Goal: Navigation & Orientation: Find specific page/section

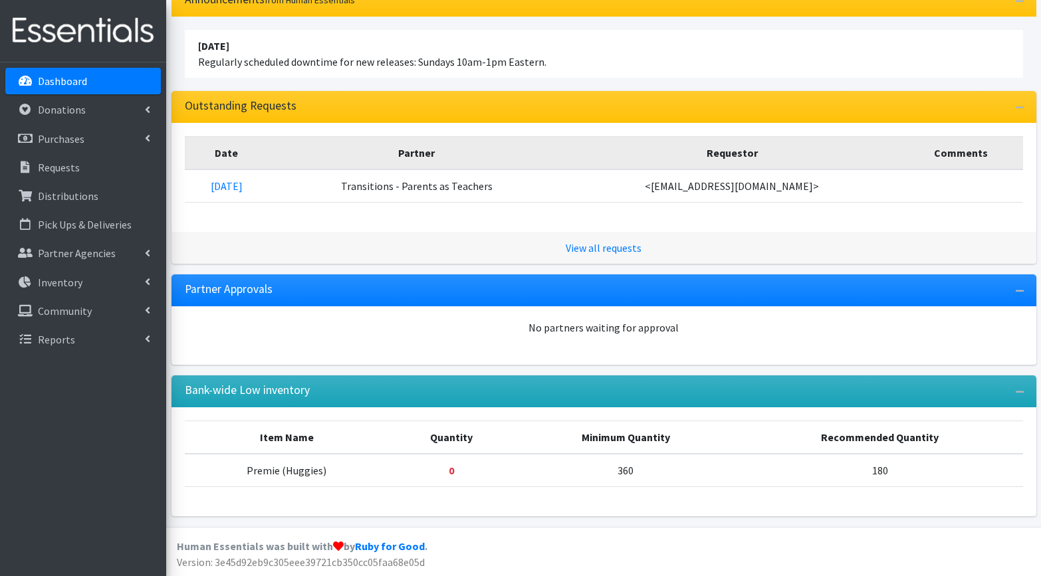
scroll to position [102, 0]
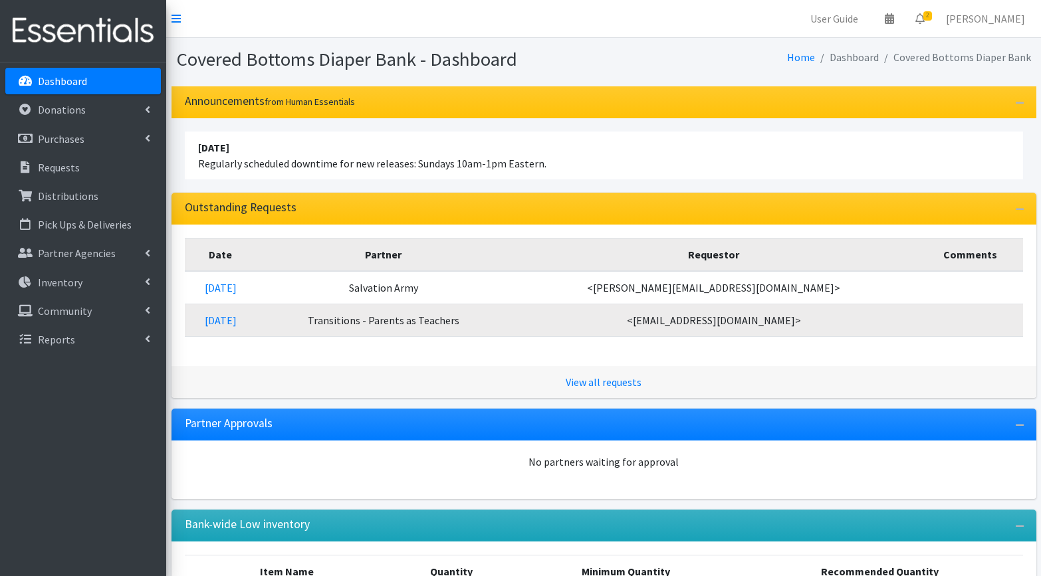
scroll to position [102, 0]
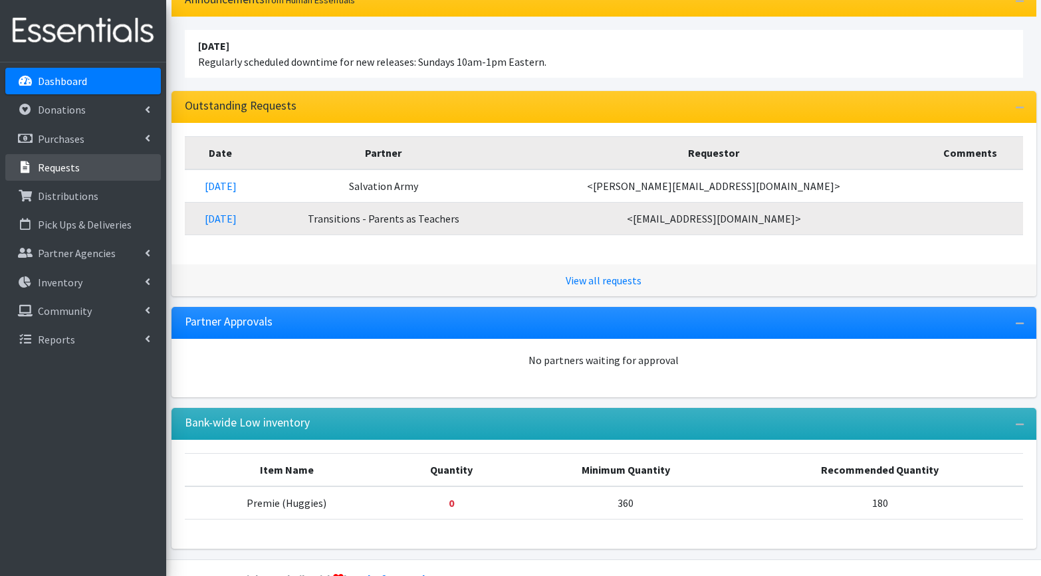
click at [68, 167] on p "Requests" at bounding box center [59, 167] width 42 height 13
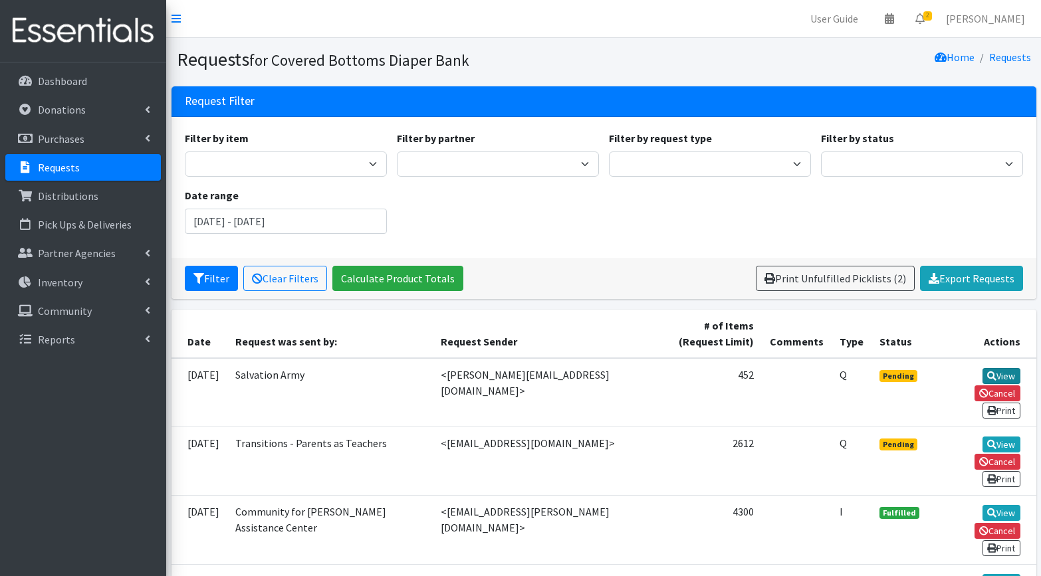
click at [982, 378] on link "View" at bounding box center [1001, 376] width 38 height 16
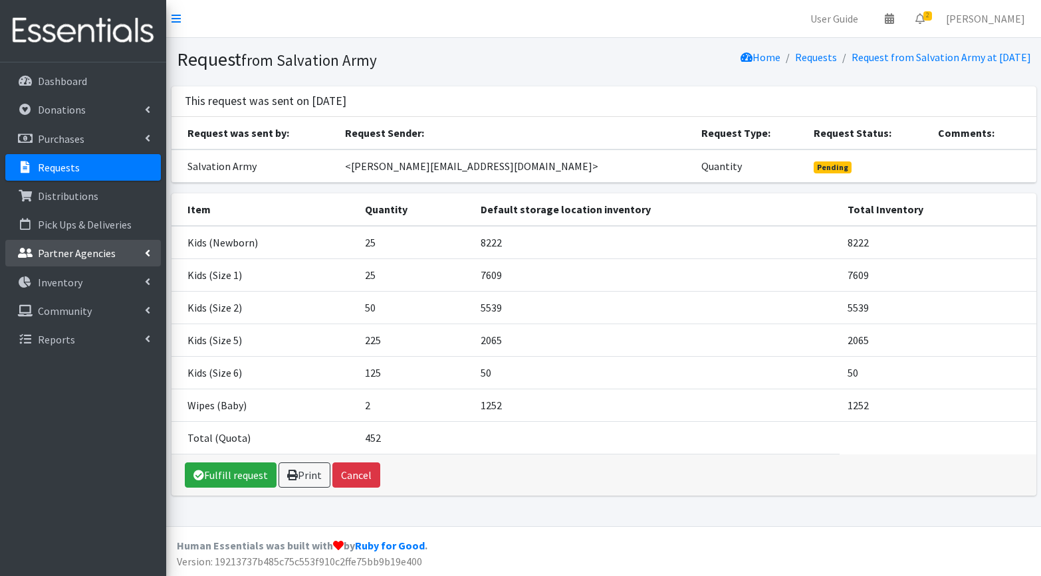
click at [59, 251] on p "Partner Agencies" at bounding box center [77, 253] width 78 height 13
click at [49, 281] on link "All Partners" at bounding box center [83, 282] width 156 height 27
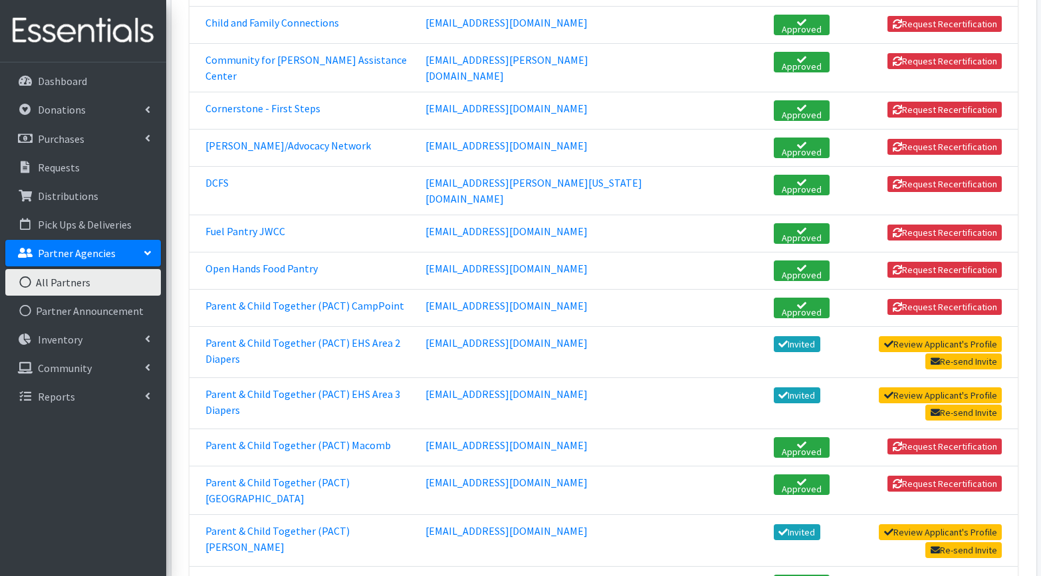
scroll to position [375, 0]
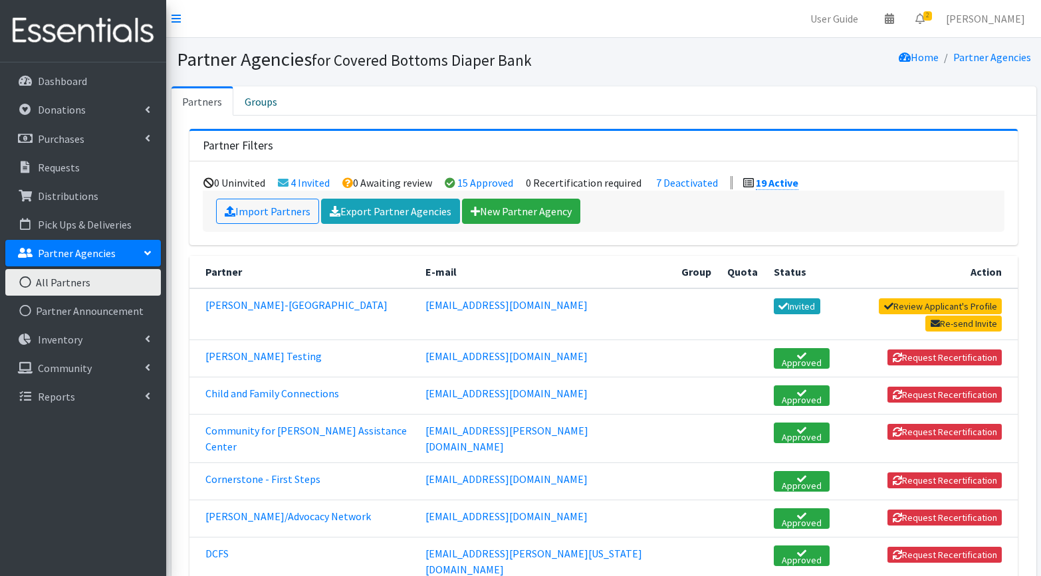
scroll to position [375, 0]
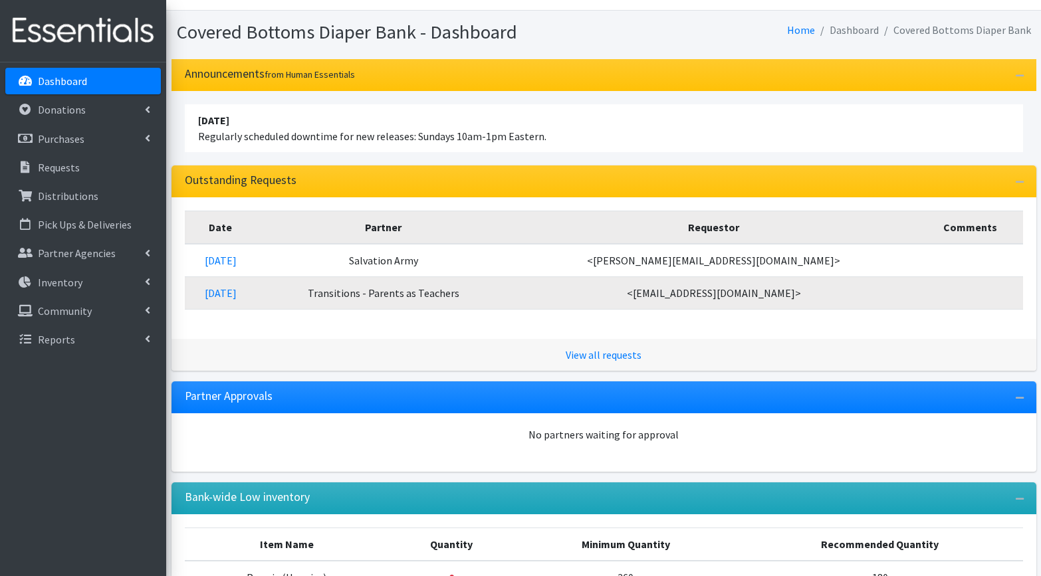
scroll to position [26, 0]
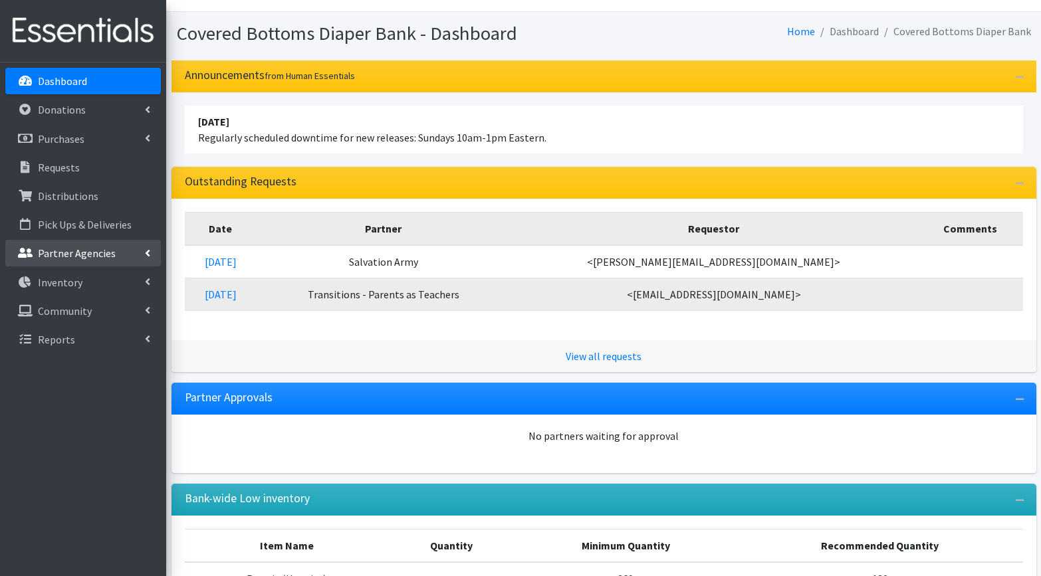
click at [102, 252] on p "Partner Agencies" at bounding box center [77, 253] width 78 height 13
click at [58, 281] on link "All Partners" at bounding box center [83, 282] width 156 height 27
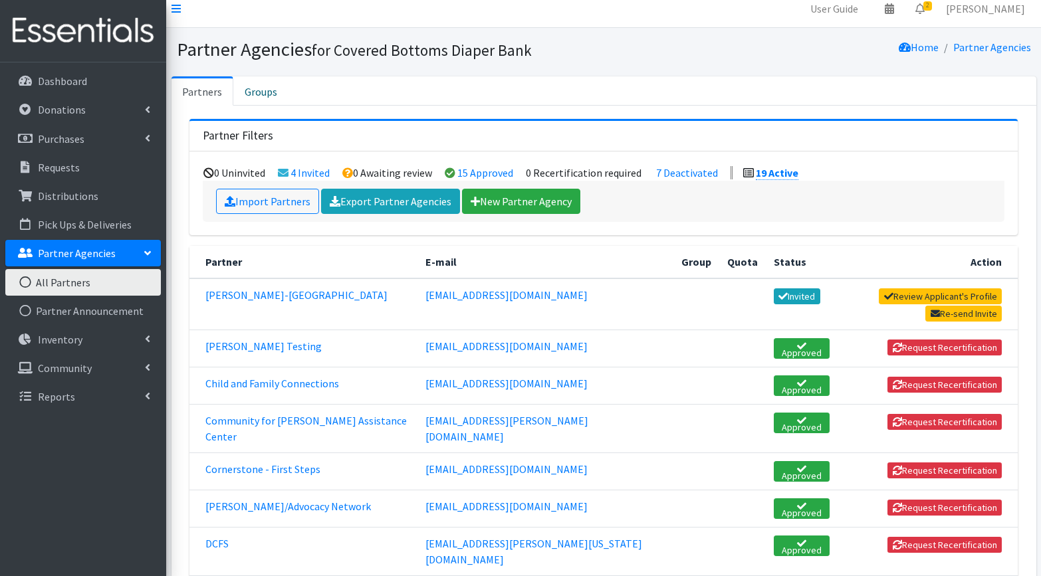
scroll to position [9, 0]
